Goal: Transaction & Acquisition: Subscribe to service/newsletter

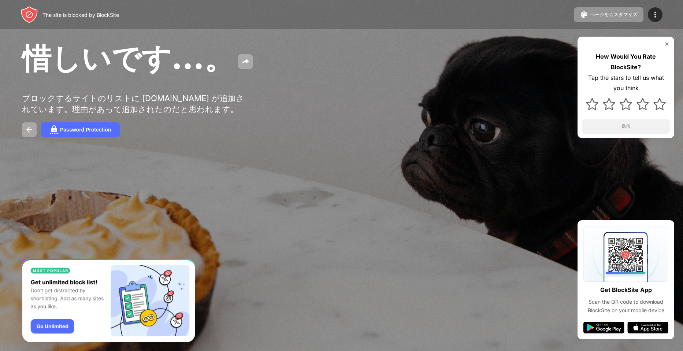
drag, startPoint x: 148, startPoint y: 79, endPoint x: 173, endPoint y: 60, distance: 30.8
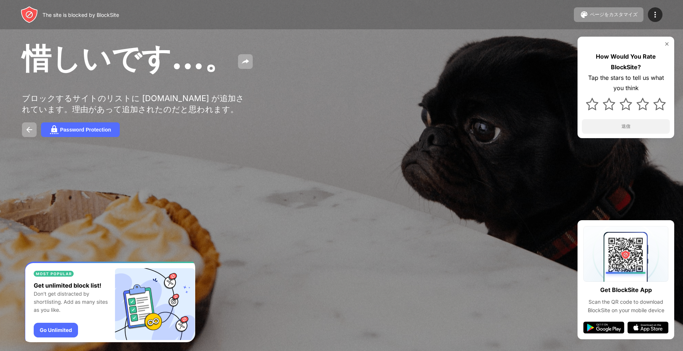
drag, startPoint x: 45, startPoint y: 99, endPoint x: 53, endPoint y: 88, distance: 14.2
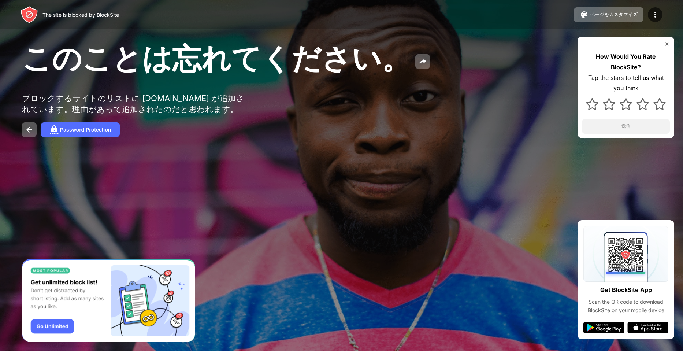
drag, startPoint x: 106, startPoint y: 96, endPoint x: 112, endPoint y: 95, distance: 6.7
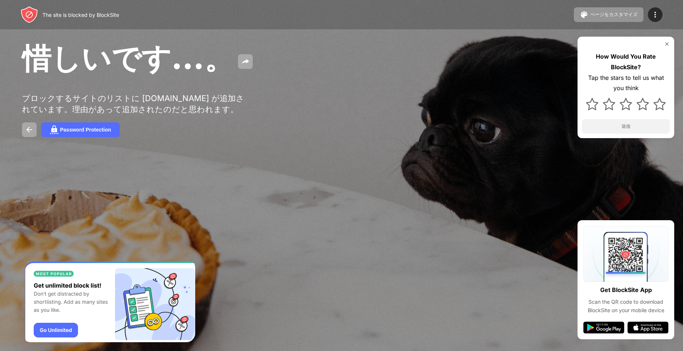
drag, startPoint x: 130, startPoint y: 88, endPoint x: 152, endPoint y: 76, distance: 24.8
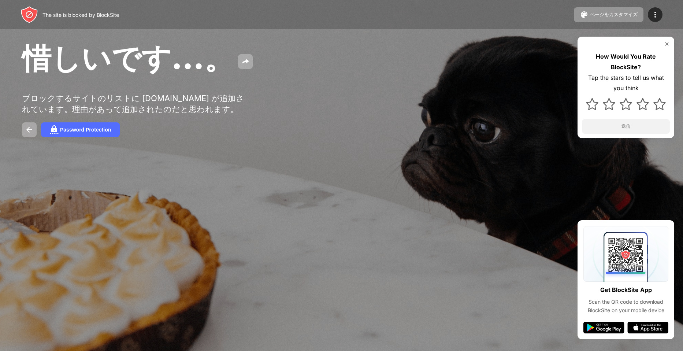
drag, startPoint x: 84, startPoint y: 193, endPoint x: 85, endPoint y: 185, distance: 8.5
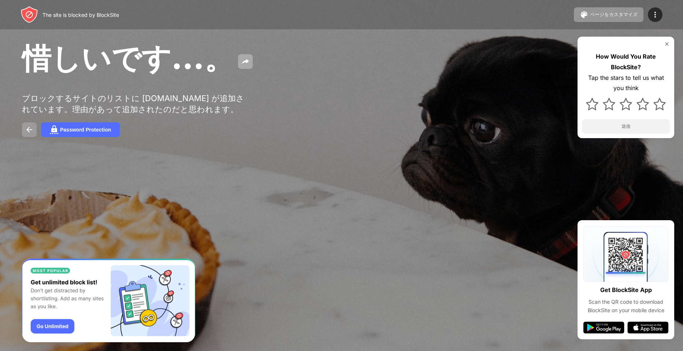
click at [33, 134] on img at bounding box center [29, 129] width 9 height 9
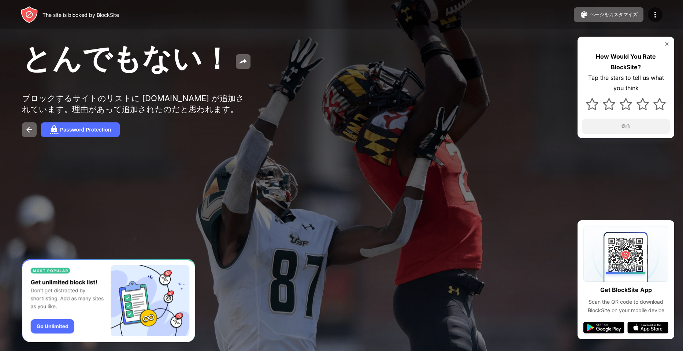
drag, startPoint x: 353, startPoint y: 175, endPoint x: 412, endPoint y: 206, distance: 66.0
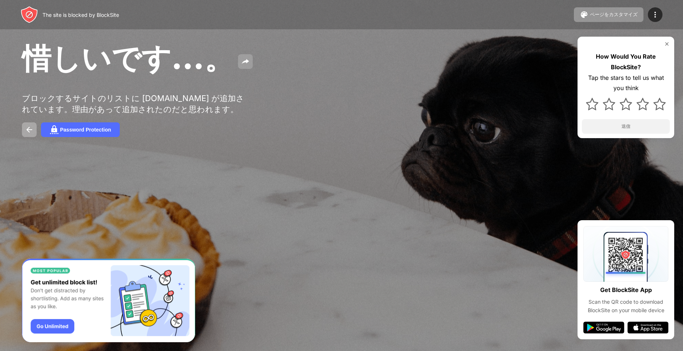
click at [241, 66] on img at bounding box center [245, 61] width 9 height 9
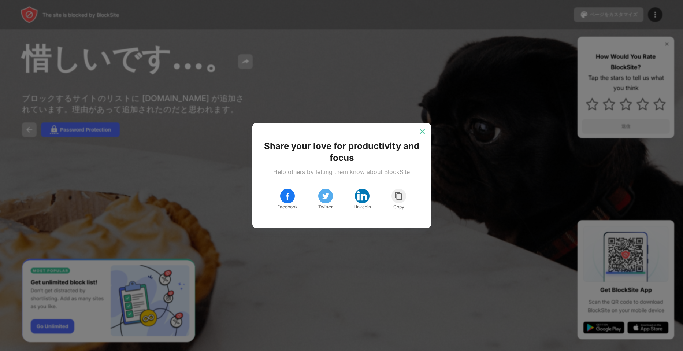
click at [425, 133] on img at bounding box center [422, 131] width 7 height 7
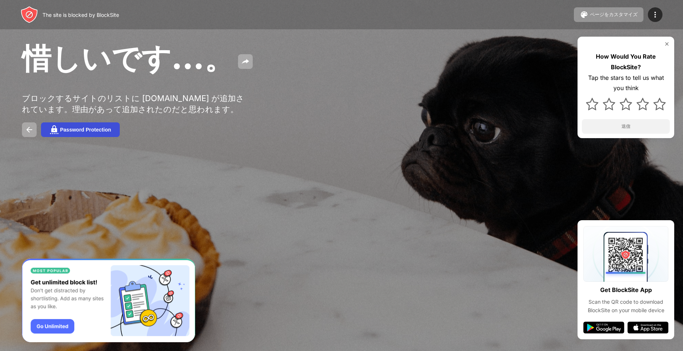
click at [64, 137] on button "Password Protection" at bounding box center [80, 129] width 79 height 15
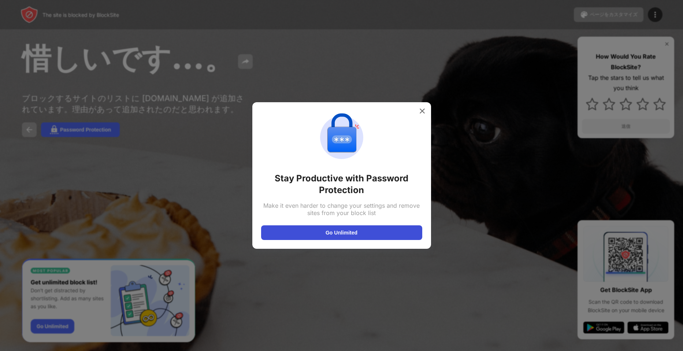
click at [321, 233] on button "Go Unlimited" at bounding box center [341, 232] width 161 height 15
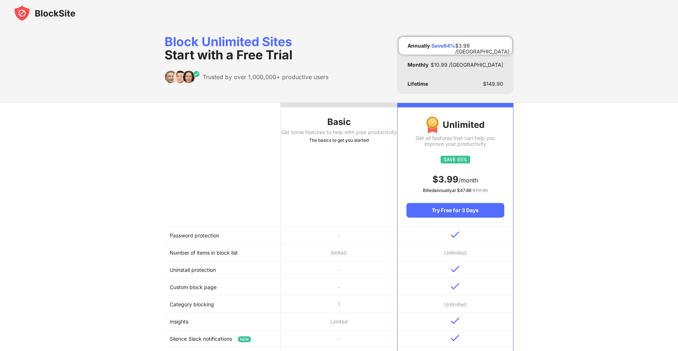
scroll to position [400, 0]
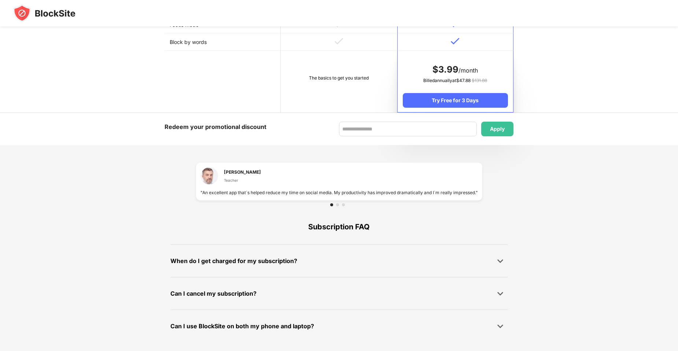
click at [349, 71] on td "The basics to get you started" at bounding box center [339, 82] width 116 height 62
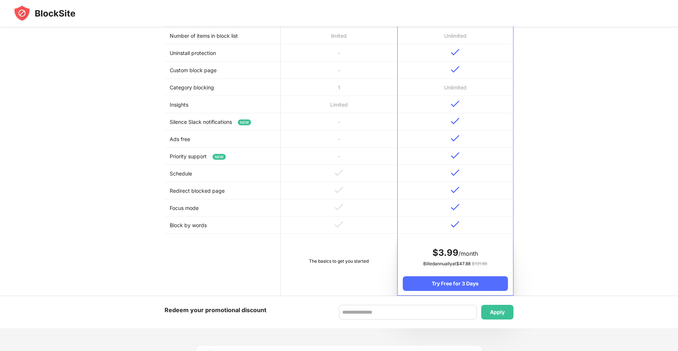
click at [338, 207] on img at bounding box center [338, 207] width 9 height 7
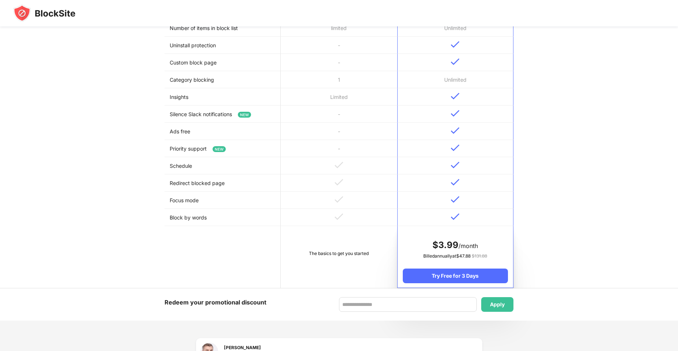
scroll to position [400, 0]
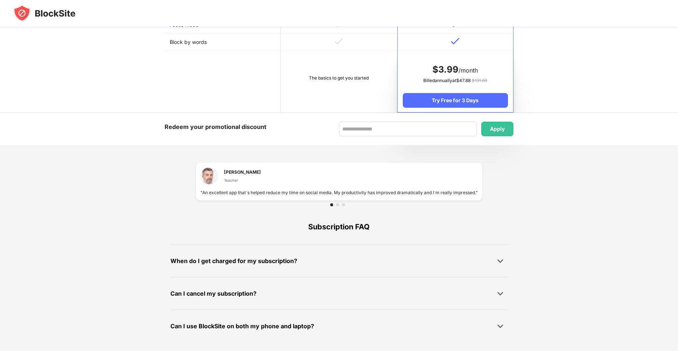
drag, startPoint x: 288, startPoint y: 86, endPoint x: 295, endPoint y: 68, distance: 19.8
drag, startPoint x: 295, startPoint y: 68, endPoint x: 304, endPoint y: 70, distance: 9.3
drag, startPoint x: 249, startPoint y: 148, endPoint x: 0, endPoint y: 70, distance: 261.5
drag, startPoint x: 301, startPoint y: 100, endPoint x: 532, endPoint y: 55, distance: 235.2
